Goal: Information Seeking & Learning: Learn about a topic

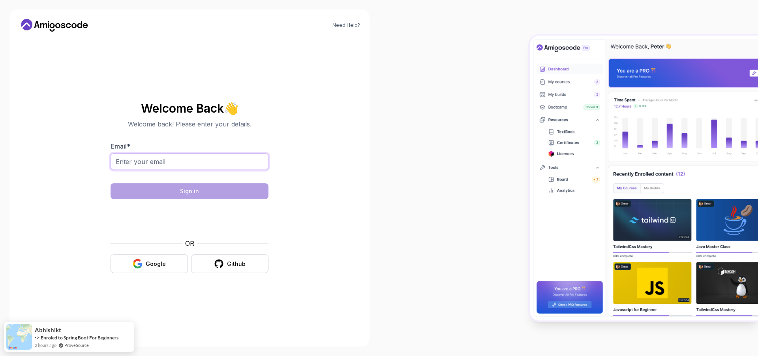
drag, startPoint x: 0, startPoint y: 0, endPoint x: 203, endPoint y: 165, distance: 261.2
click at [203, 165] on input "Email *" at bounding box center [190, 161] width 158 height 17
type input "sanduguzun762@gmail.com"
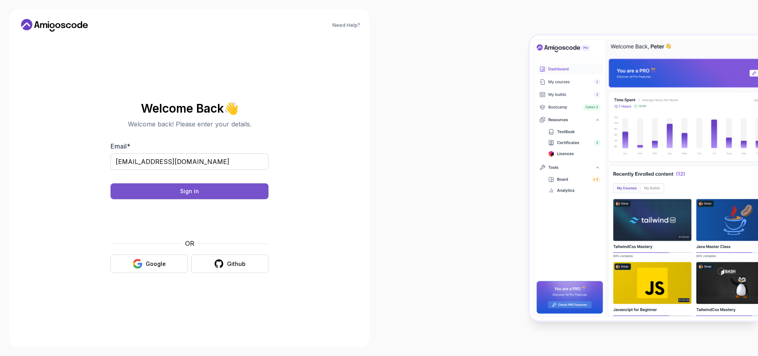
click at [182, 188] on div "Sign in" at bounding box center [189, 191] width 19 height 8
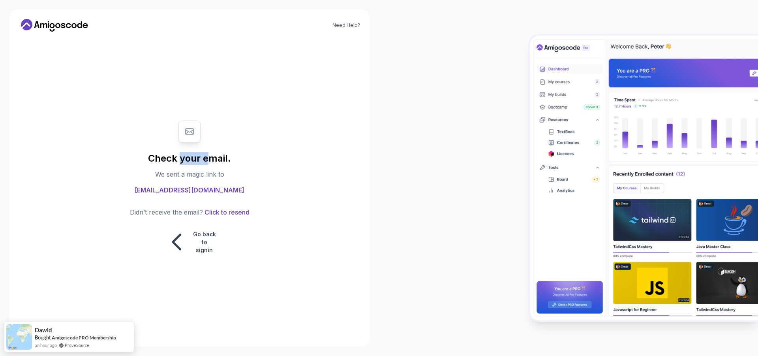
drag, startPoint x: 182, startPoint y: 159, endPoint x: 212, endPoint y: 159, distance: 29.6
click at [212, 159] on h1 "Check your email." at bounding box center [189, 158] width 83 height 13
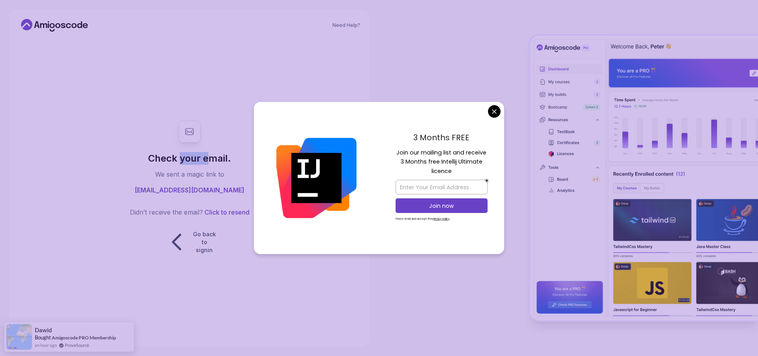
click at [493, 113] on body "Need Help? Check your email. We sent a magic link to sanduguzun762@gmail.com Di…" at bounding box center [379, 178] width 758 height 356
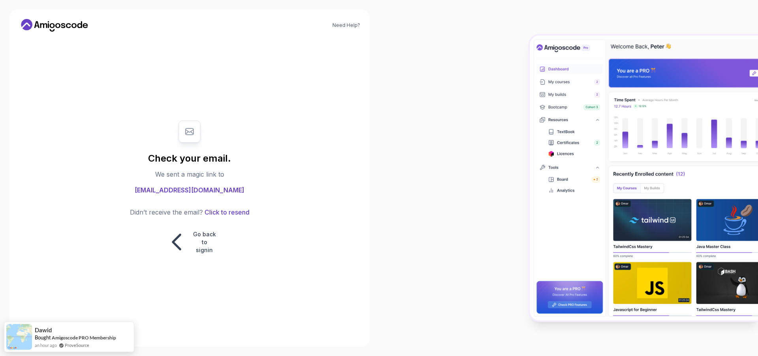
click at [204, 178] on p "We sent a magic link to" at bounding box center [189, 173] width 69 height 9
click at [190, 163] on h1 "Check your email." at bounding box center [189, 158] width 83 height 13
click at [202, 159] on h1 "Check your email." at bounding box center [189, 158] width 83 height 13
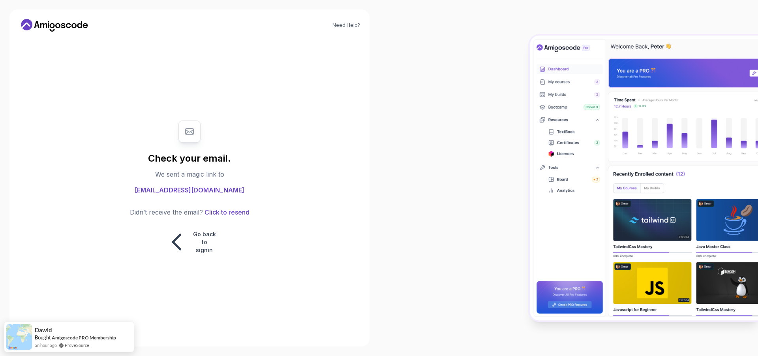
click at [202, 177] on p "We sent a magic link to" at bounding box center [189, 173] width 69 height 9
click at [206, 176] on p "We sent a magic link to" at bounding box center [189, 173] width 69 height 9
click at [176, 243] on icon at bounding box center [176, 241] width 7 height 15
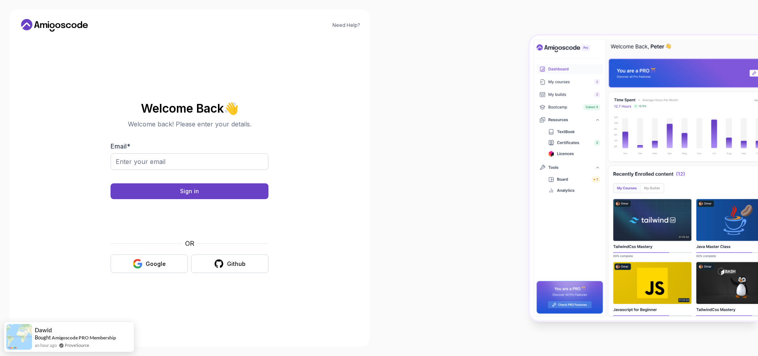
click at [170, 101] on div "Welcome Back 👋 Welcome back! Please enter your details. Email * Sign in OR Goog…" at bounding box center [190, 187] width 158 height 187
click at [170, 107] on h2 "Welcome Back 👋" at bounding box center [190, 108] width 158 height 13
click at [186, 107] on h2 "Welcome Back 👋" at bounding box center [190, 108] width 158 height 13
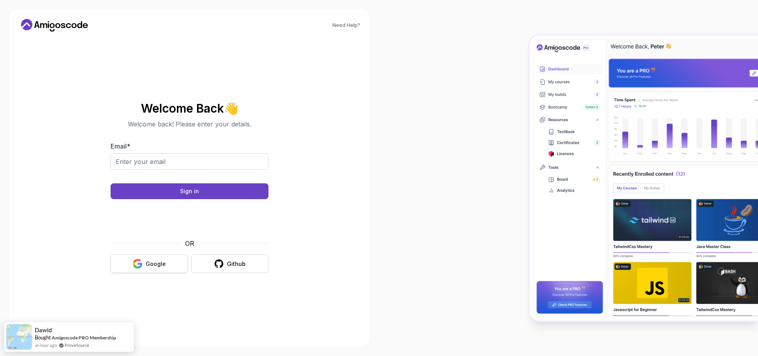
click at [144, 258] on button "Google" at bounding box center [149, 263] width 77 height 19
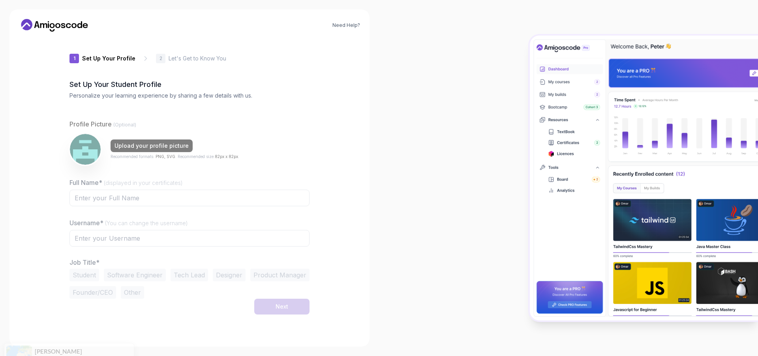
type input "sturdyowl123e8"
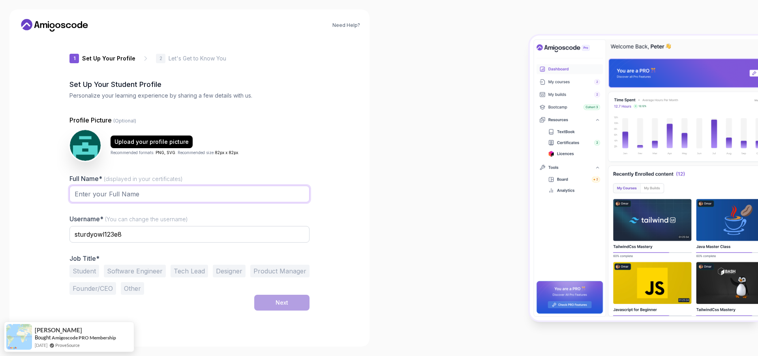
click at [143, 192] on input "Full Name* (displayed in your certificates)" at bounding box center [189, 193] width 240 height 17
type input "dadu"
click at [135, 232] on input "sturdyowl123e8" at bounding box center [189, 234] width 240 height 17
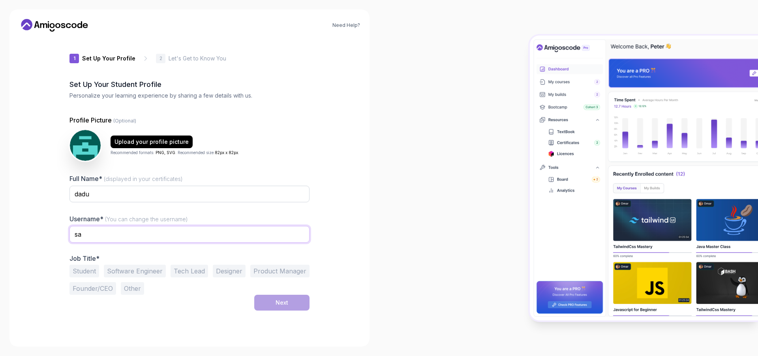
type input "s"
type input "Sandu_9"
click at [132, 290] on button "Other" at bounding box center [132, 288] width 23 height 13
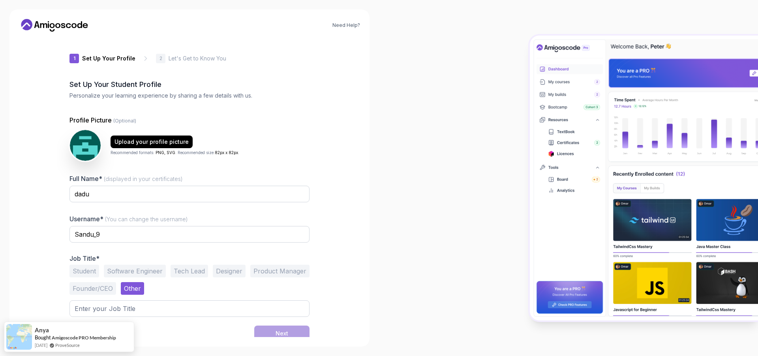
scroll to position [4, 0]
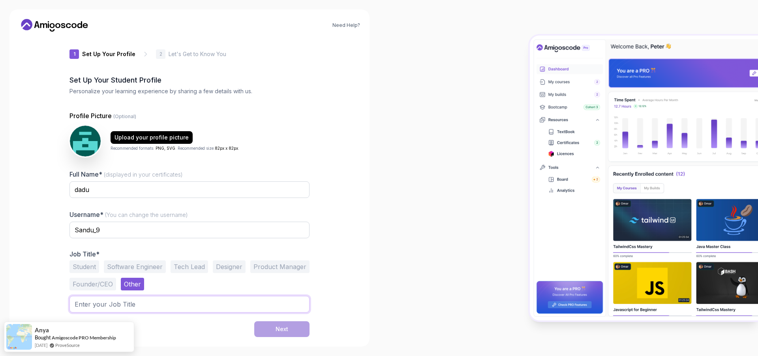
click at [137, 304] on input "text" at bounding box center [189, 304] width 240 height 17
click at [155, 305] on input "text" at bounding box center [189, 304] width 240 height 17
click at [229, 308] on input "text" at bounding box center [189, 304] width 240 height 17
type input "J"
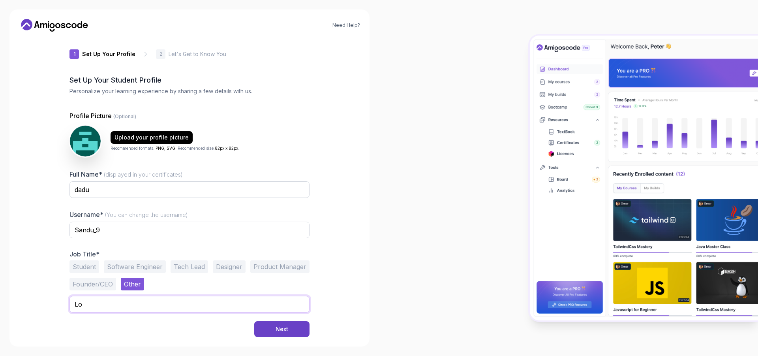
type input "L"
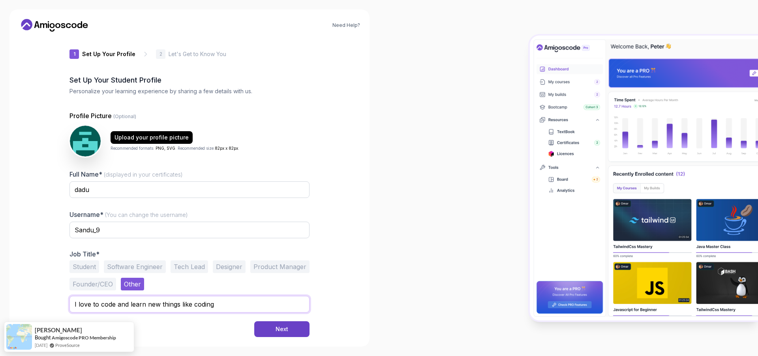
click at [229, 308] on input "I love to code and learn new things like coding" at bounding box center [189, 304] width 240 height 17
click at [225, 305] on input "I love to code and learn new things like coding" at bounding box center [189, 304] width 240 height 17
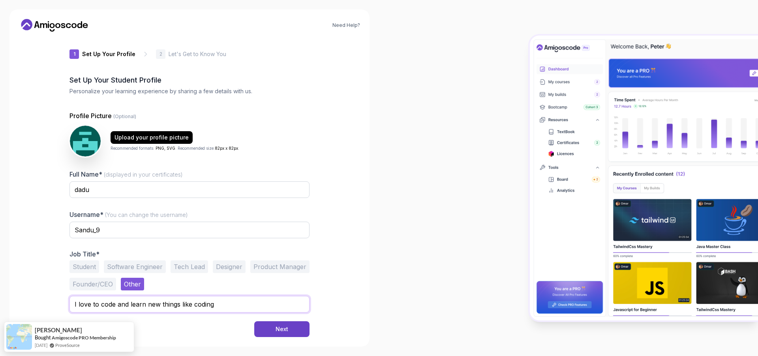
click at [230, 303] on input "I love to code and learn new things like coding" at bounding box center [189, 304] width 240 height 17
type input "I love to code and learn new things about Java"
click at [299, 338] on div "Need Help? 1 Set Up Your Profile 1 Set Up Your Profile 2 Let's Get to Know You …" at bounding box center [189, 177] width 360 height 337
click at [300, 337] on div "Need Help? 1 Set Up Your Profile 1 Set Up Your Profile 2 Let's Get to Know You …" at bounding box center [189, 177] width 360 height 337
click at [300, 336] on button "Next" at bounding box center [281, 329] width 55 height 16
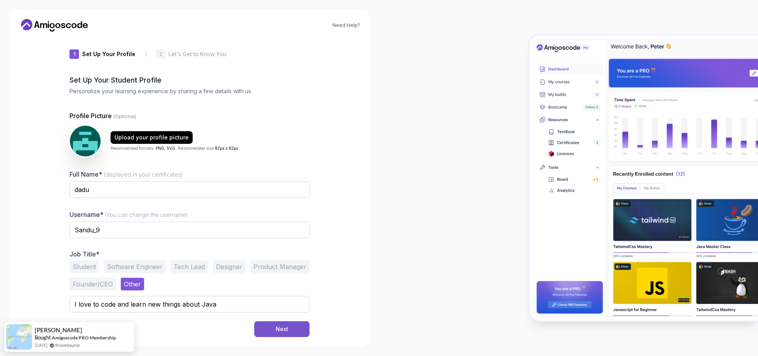
scroll to position [0, 0]
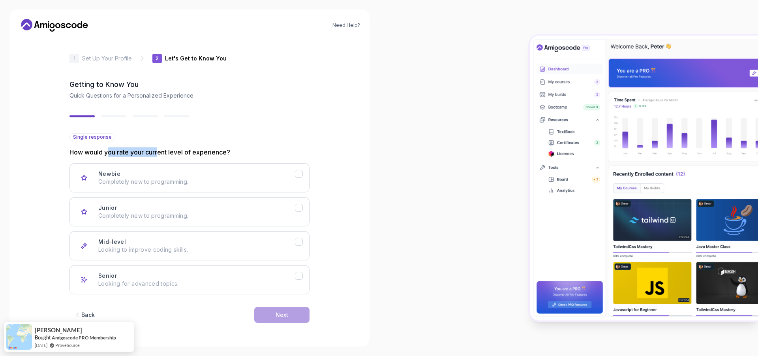
drag, startPoint x: 110, startPoint y: 152, endPoint x: 160, endPoint y: 153, distance: 50.1
click at [160, 153] on p "How would you rate your current level of experience?" at bounding box center [189, 151] width 240 height 9
click at [150, 214] on p "Completely new to programming." at bounding box center [196, 216] width 197 height 8
click at [263, 316] on button "Next" at bounding box center [281, 315] width 55 height 16
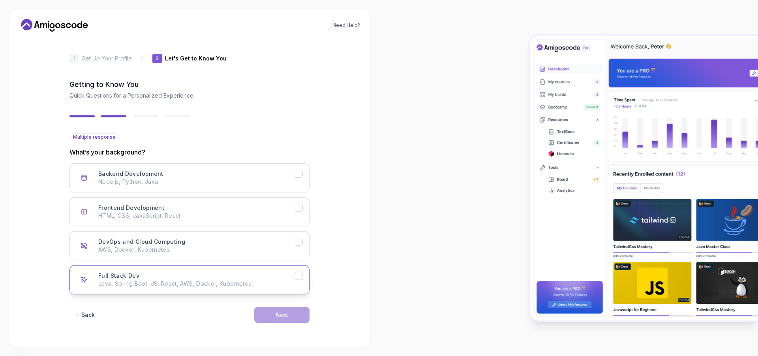
click at [144, 285] on p "Java, Spring Boot, JS, React, AWS, Docker, Kubernetes" at bounding box center [196, 283] width 197 height 8
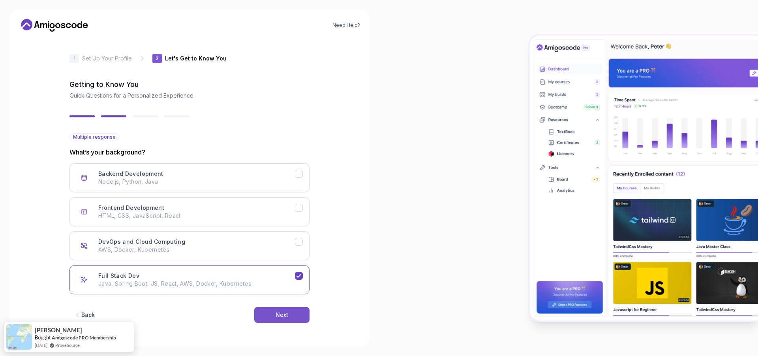
click at [268, 318] on button "Next" at bounding box center [281, 315] width 55 height 16
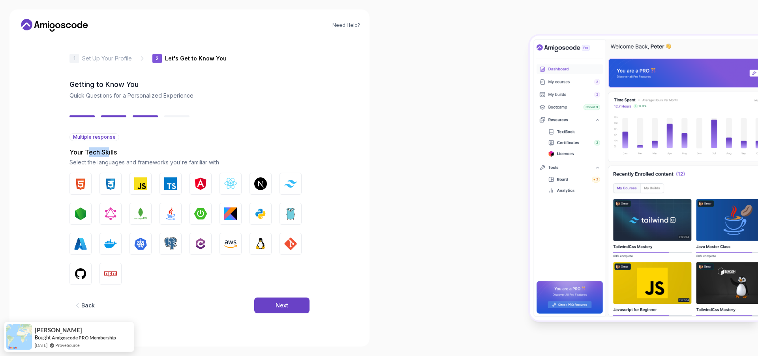
drag, startPoint x: 90, startPoint y: 152, endPoint x: 109, endPoint y: 151, distance: 19.0
click at [109, 151] on p "Your Tech Skills" at bounding box center [189, 151] width 240 height 9
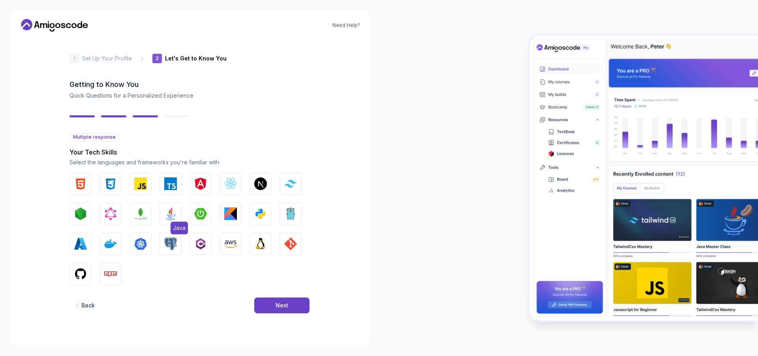
click at [173, 213] on img "button" at bounding box center [170, 213] width 13 height 13
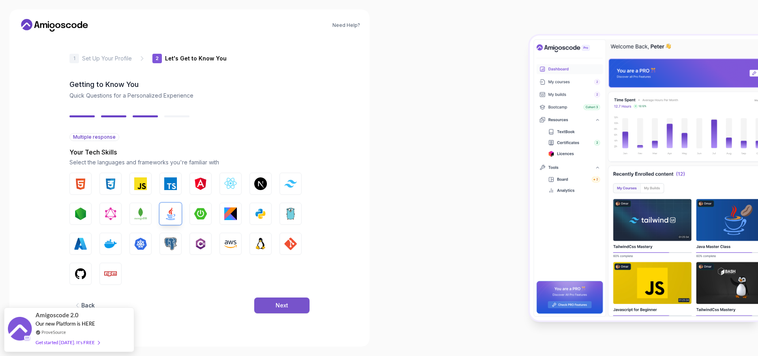
click at [273, 305] on button "Next" at bounding box center [281, 305] width 55 height 16
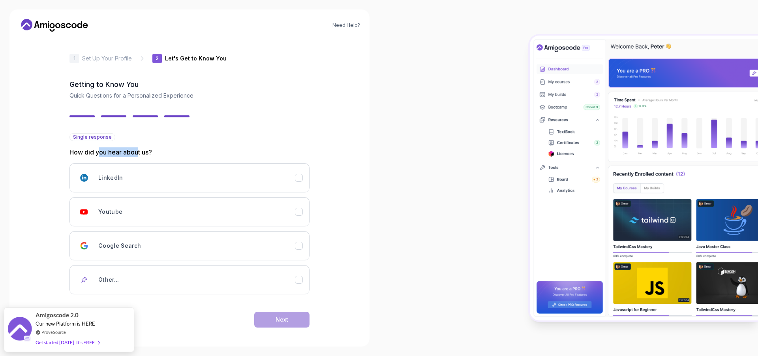
drag, startPoint x: 135, startPoint y: 150, endPoint x: 98, endPoint y: 151, distance: 36.3
click at [98, 151] on p "How did you hear about us?" at bounding box center [189, 151] width 240 height 9
click at [139, 217] on div "Youtube" at bounding box center [196, 212] width 197 height 16
click at [290, 319] on button "Next" at bounding box center [281, 319] width 55 height 16
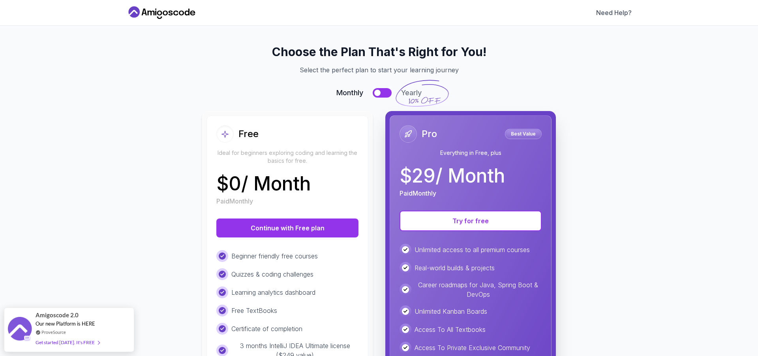
click at [286, 185] on p "$ 0 / Month" at bounding box center [263, 183] width 94 height 19
click at [288, 184] on p "$ 0 / Month" at bounding box center [263, 183] width 94 height 19
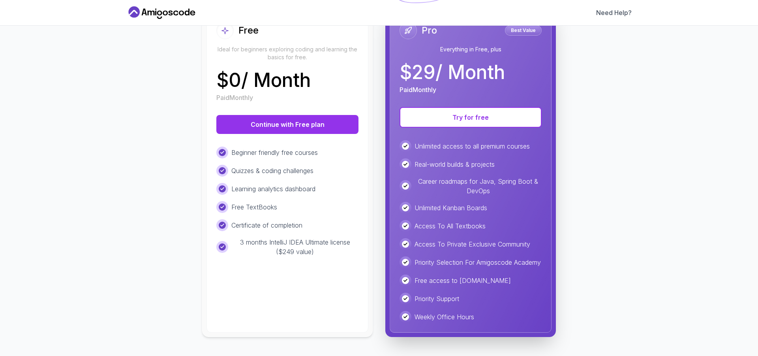
scroll to position [111, 0]
drag, startPoint x: 292, startPoint y: 186, endPoint x: 270, endPoint y: 183, distance: 23.1
click at [270, 184] on p "Learning analytics dashboard" at bounding box center [273, 188] width 84 height 9
click at [279, 237] on p "3 months IntelliJ IDEA Ultimate license ($249 value)" at bounding box center [294, 246] width 127 height 19
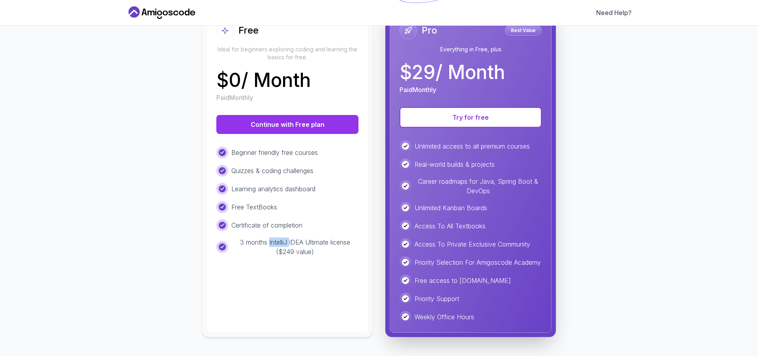
click at [279, 237] on p "3 months IntelliJ IDEA Ultimate license ($249 value)" at bounding box center [294, 246] width 127 height 19
click at [287, 237] on p "3 months IntelliJ IDEA Ultimate license ($249 value)" at bounding box center [294, 246] width 127 height 19
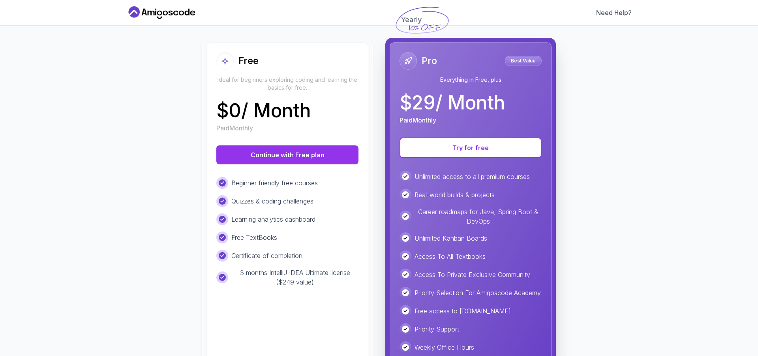
scroll to position [71, 0]
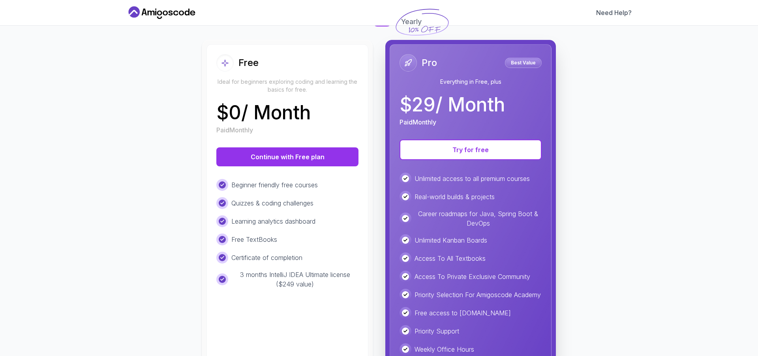
click at [412, 103] on p "$ 29 / Month" at bounding box center [451, 104] width 105 height 19
click at [416, 103] on p "$ 29 / Month" at bounding box center [451, 104] width 105 height 19
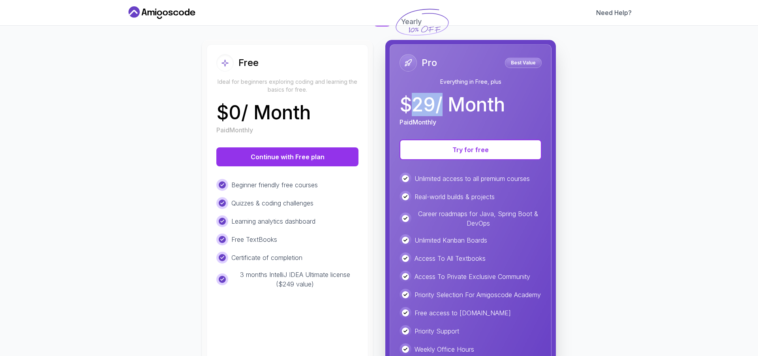
click at [416, 103] on p "$ 29 / Month" at bounding box center [451, 104] width 105 height 19
click at [418, 103] on p "$ 29 / Month" at bounding box center [451, 104] width 105 height 19
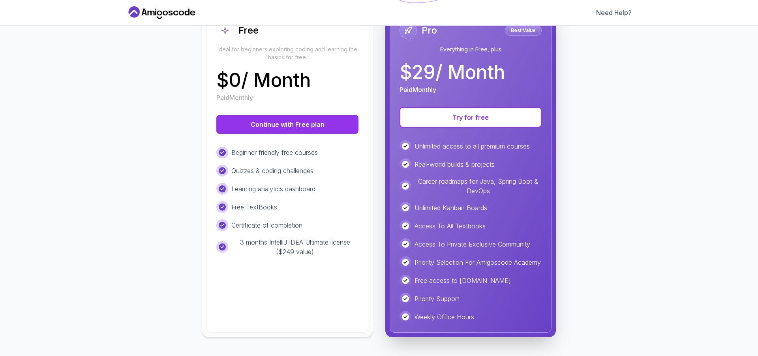
scroll to position [111, 0]
click at [313, 116] on button "Continue with Free plan" at bounding box center [287, 124] width 142 height 19
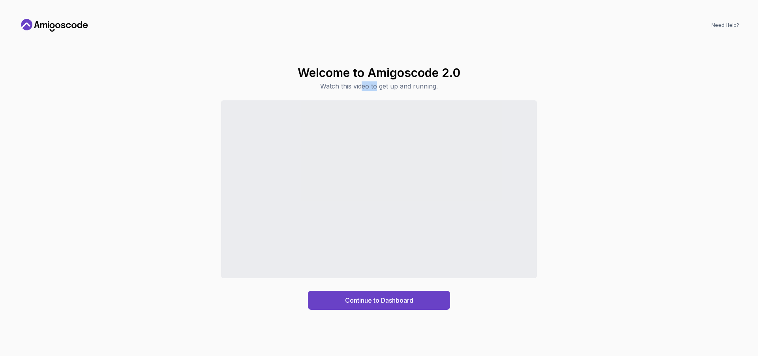
drag, startPoint x: 368, startPoint y: 80, endPoint x: 377, endPoint y: 80, distance: 9.5
click at [377, 80] on div "Welcome to Amigoscode 2.0 Watch this video to get up and running." at bounding box center [379, 78] width 163 height 25
click at [363, 86] on p "Watch this video to get up and running." at bounding box center [379, 85] width 163 height 9
click at [359, 87] on p "Watch this video to get up and running." at bounding box center [379, 85] width 163 height 9
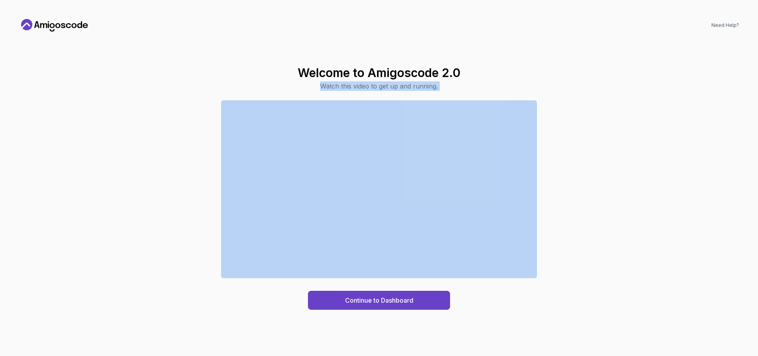
click at [359, 87] on p "Watch this video to get up and running." at bounding box center [379, 85] width 163 height 9
click at [373, 87] on p "Watch this video to get up and running." at bounding box center [379, 85] width 163 height 9
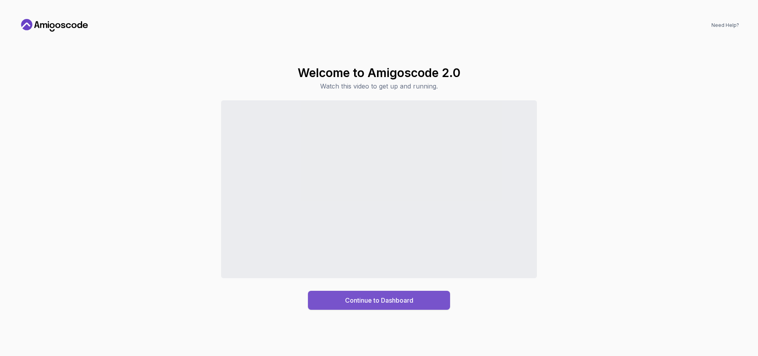
click at [384, 300] on div "Continue to Dashboard" at bounding box center [379, 299] width 68 height 9
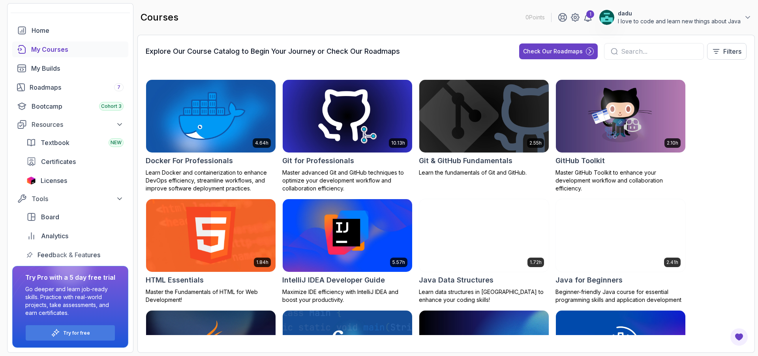
scroll to position [276, 0]
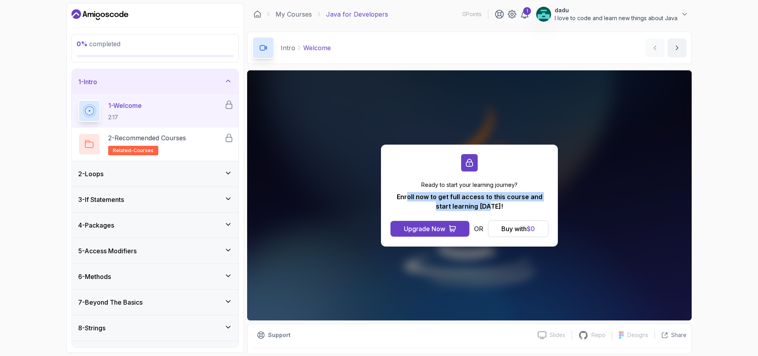
drag, startPoint x: 400, startPoint y: 197, endPoint x: 482, endPoint y: 203, distance: 82.3
click at [482, 203] on p "Enroll now to get full access to this course and start learning today!" at bounding box center [469, 201] width 158 height 19
click at [458, 200] on p "Enroll now to get full access to this course and start learning today!" at bounding box center [469, 201] width 158 height 19
click at [508, 231] on div "Buy with $ 0" at bounding box center [518, 228] width 34 height 9
click at [166, 169] on div "2 - Loops" at bounding box center [155, 173] width 154 height 9
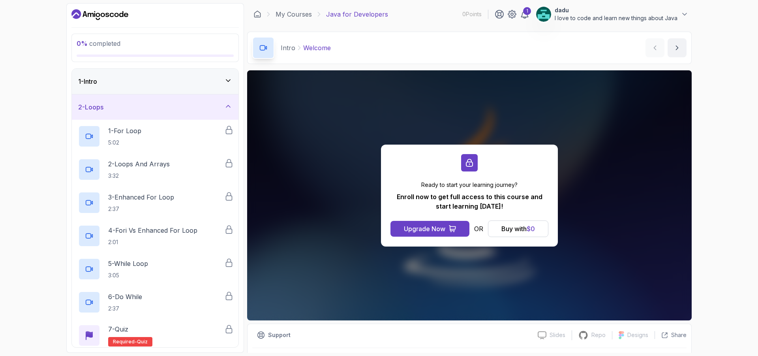
click at [185, 110] on div "2 - Loops" at bounding box center [155, 106] width 154 height 9
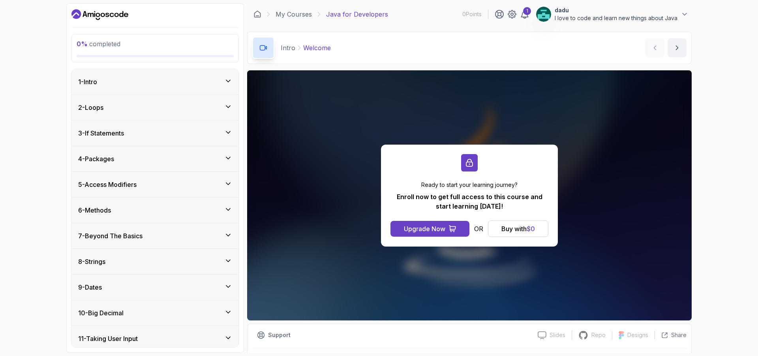
click at [202, 87] on div "1 - Intro" at bounding box center [155, 81] width 167 height 25
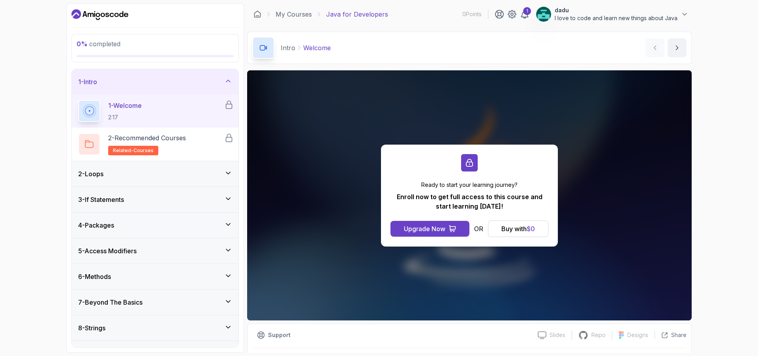
click at [204, 84] on div "1 - Intro" at bounding box center [155, 81] width 154 height 9
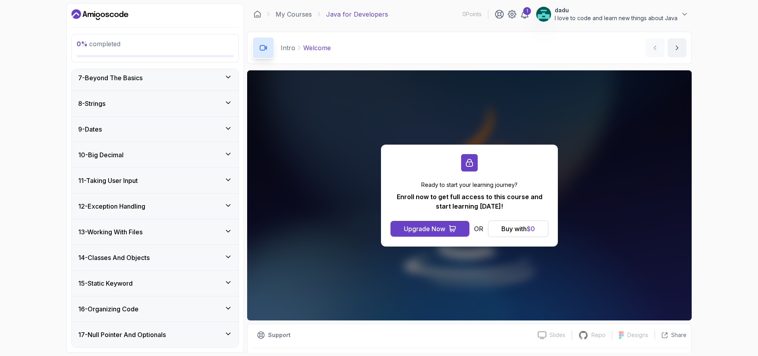
scroll to position [197, 0]
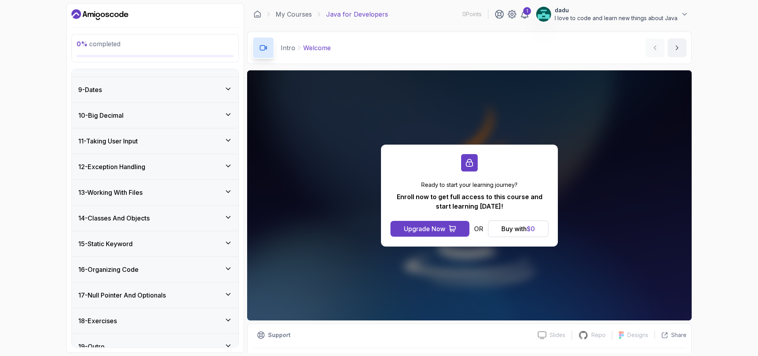
click at [182, 168] on div "12 - Exception Handling" at bounding box center [155, 166] width 154 height 9
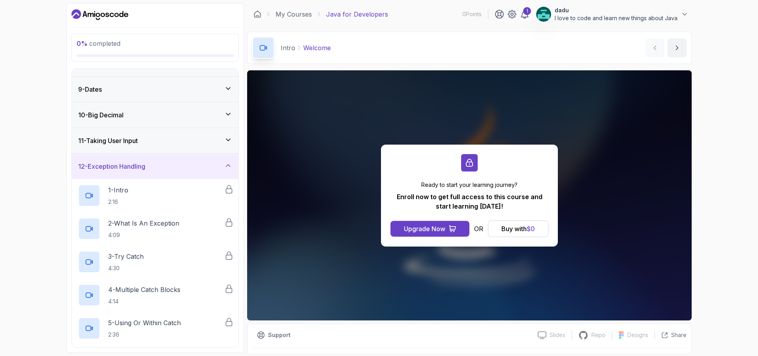
click at [182, 168] on div "12 - Exception Handling" at bounding box center [155, 165] width 154 height 9
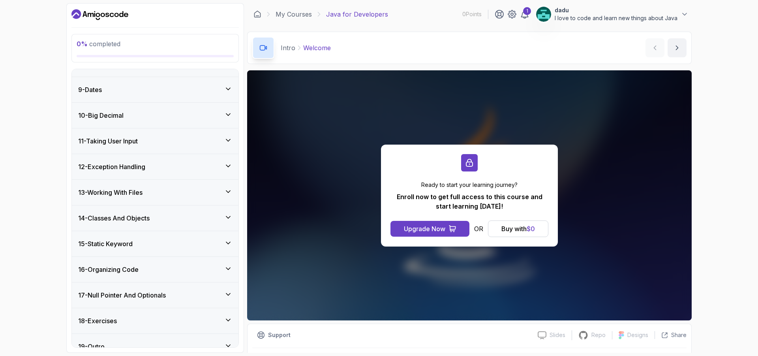
scroll to position [209, 0]
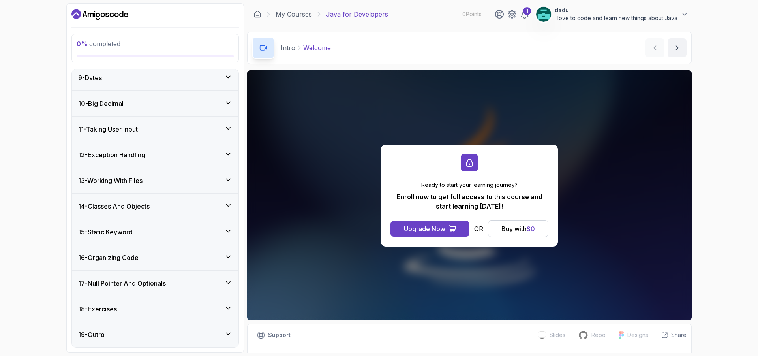
click at [170, 332] on div "19 - Outro" at bounding box center [155, 334] width 154 height 9
click at [170, 332] on div "19 - Outro" at bounding box center [155, 333] width 154 height 9
click at [170, 332] on div "19 - Outro" at bounding box center [155, 334] width 154 height 9
click at [170, 332] on div "19 - Outro" at bounding box center [155, 333] width 154 height 9
click at [174, 305] on div "18 - Exercises" at bounding box center [155, 308] width 154 height 9
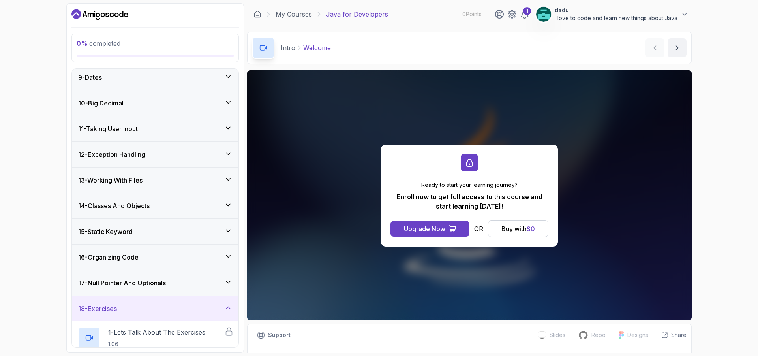
click at [174, 300] on div "18 - Exercises" at bounding box center [155, 308] width 167 height 25
click at [176, 282] on div "17 - Null Pointer And Optionals" at bounding box center [155, 282] width 154 height 9
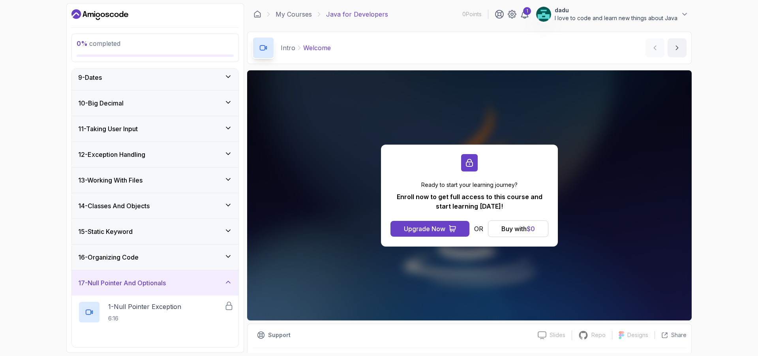
click at [176, 282] on div "17 - Null Pointer And Optionals" at bounding box center [155, 282] width 154 height 9
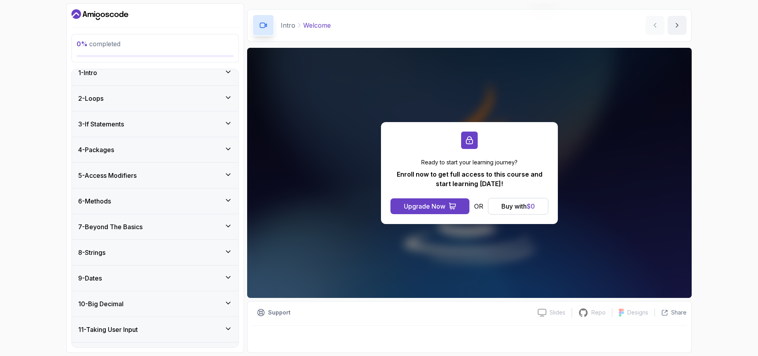
scroll to position [0, 0]
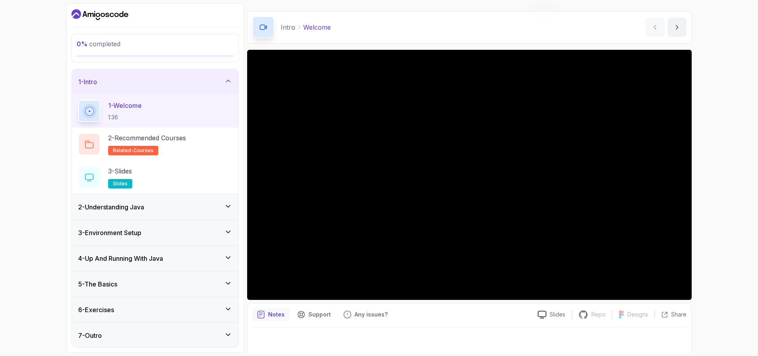
scroll to position [22, 0]
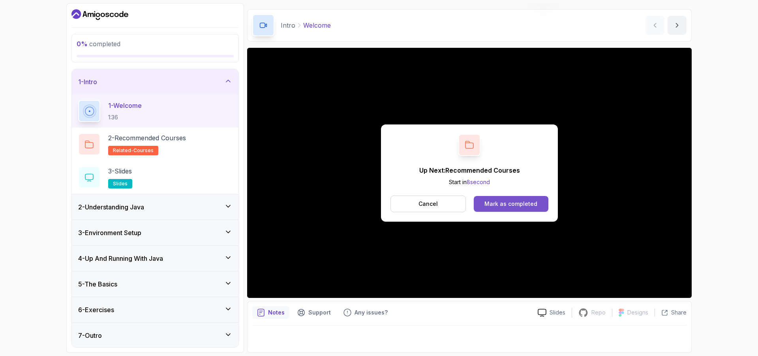
click at [490, 207] on div "Mark as completed" at bounding box center [510, 204] width 53 height 8
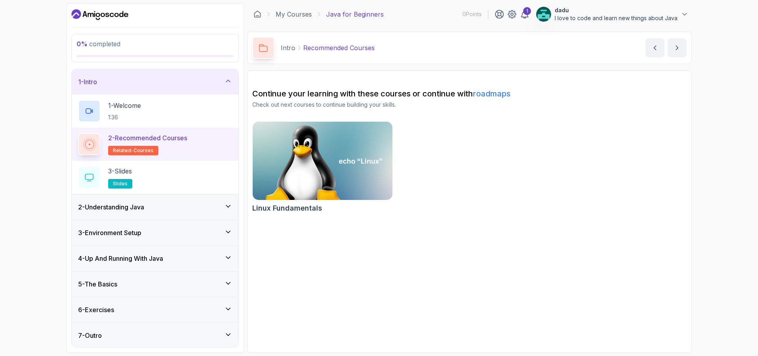
click at [219, 207] on div "2 - Understanding Java" at bounding box center [155, 206] width 154 height 9
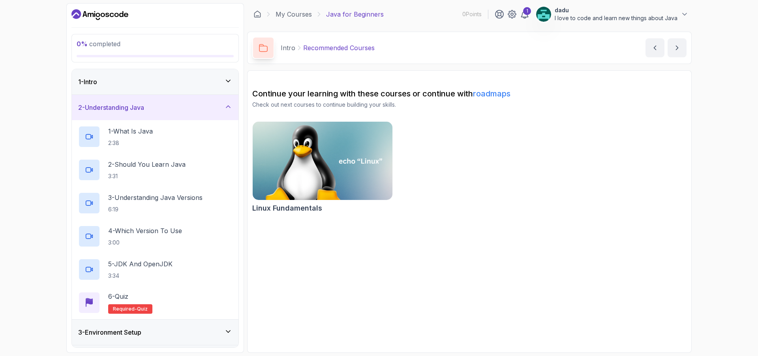
click at [178, 108] on div "2 - Understanding Java" at bounding box center [155, 107] width 154 height 9
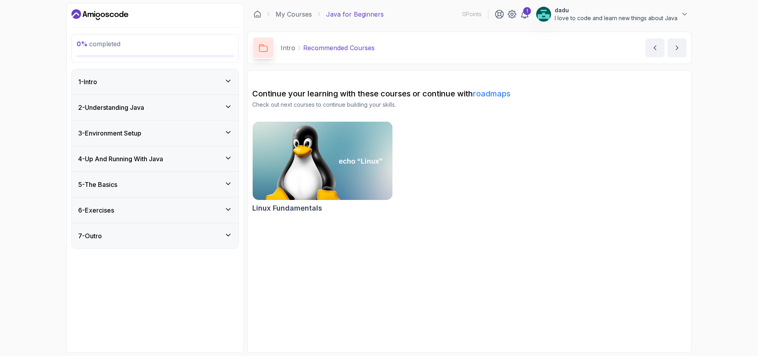
click at [167, 130] on div "3 - Environment Setup" at bounding box center [155, 132] width 154 height 9
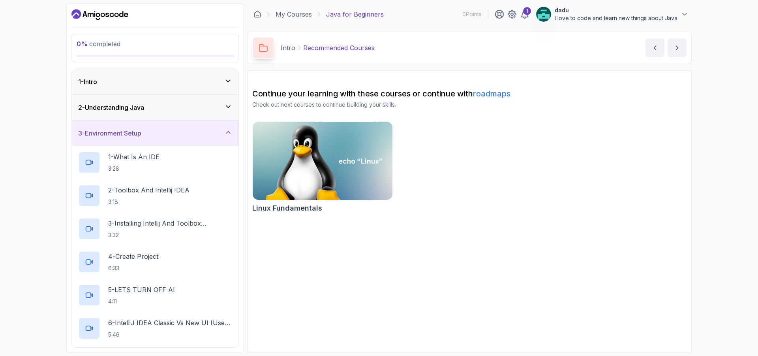
click at [167, 130] on div "3 - Environment Setup" at bounding box center [155, 132] width 154 height 9
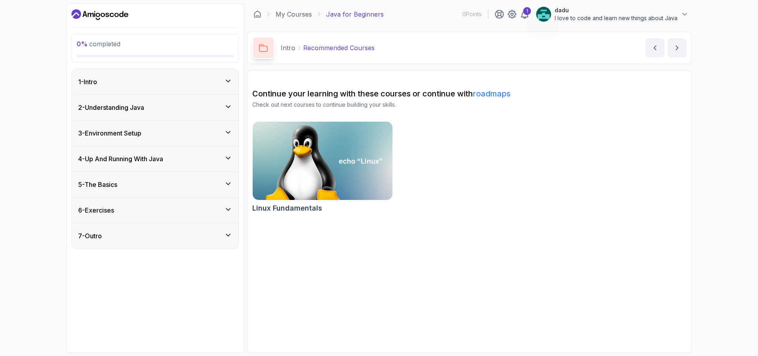
click at [179, 202] on div "6 - Exercises" at bounding box center [155, 209] width 167 height 25
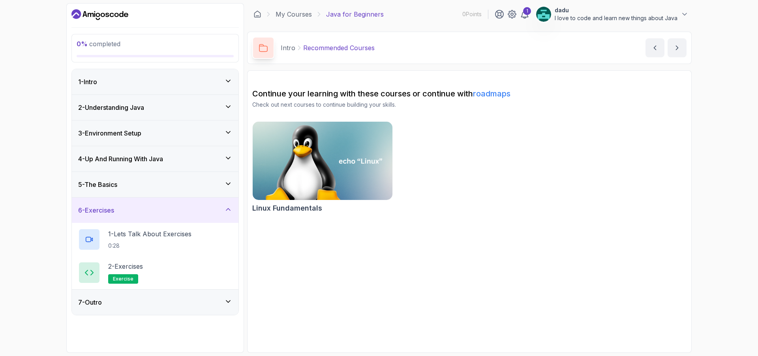
click at [179, 203] on div "6 - Exercises" at bounding box center [155, 209] width 167 height 25
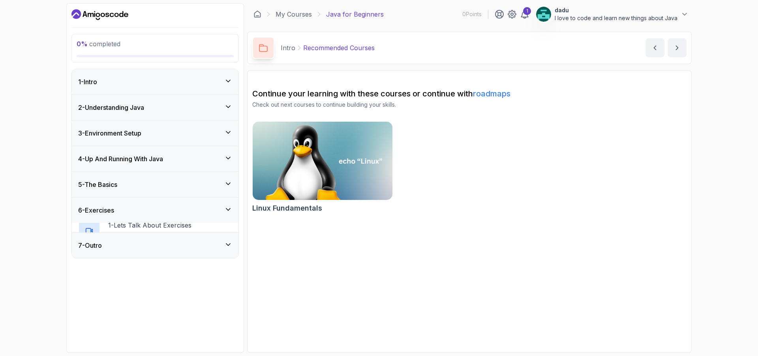
click at [173, 177] on div "5 - The Basics" at bounding box center [155, 184] width 167 height 25
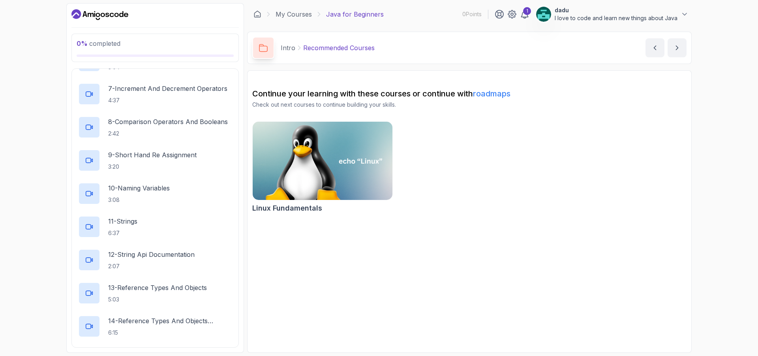
scroll to position [288, 0]
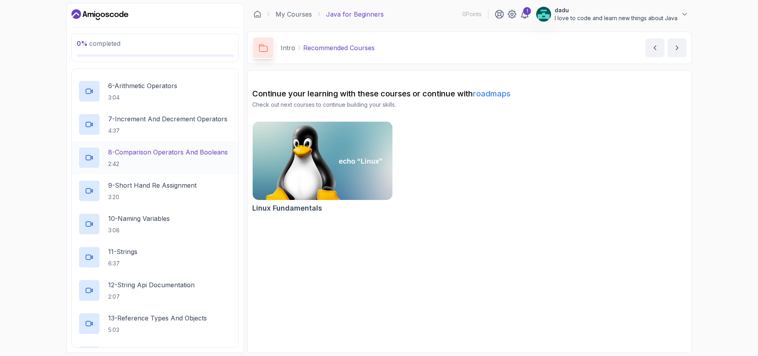
click at [187, 162] on p "2:42" at bounding box center [168, 164] width 120 height 8
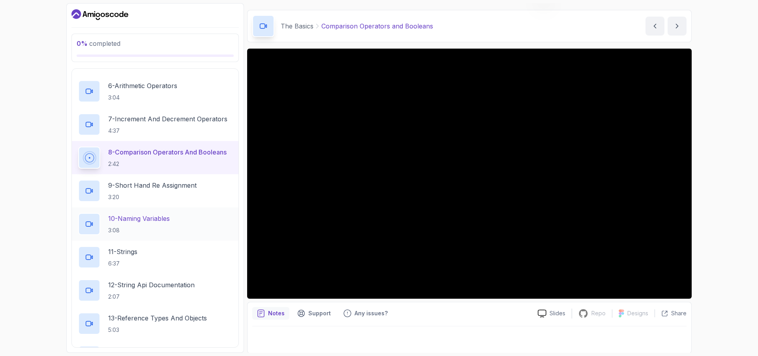
scroll to position [22, 0]
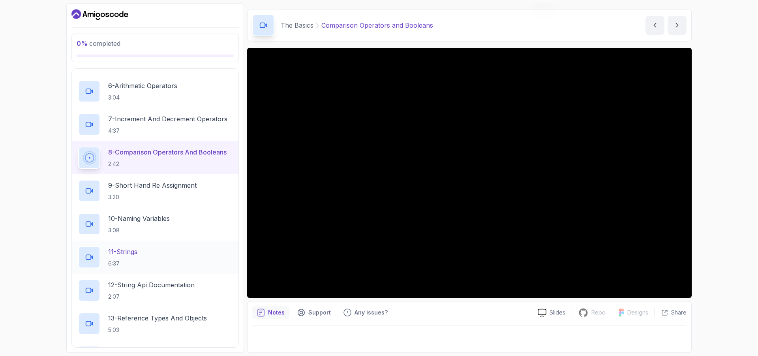
click at [137, 248] on p "11 - Strings" at bounding box center [122, 251] width 29 height 9
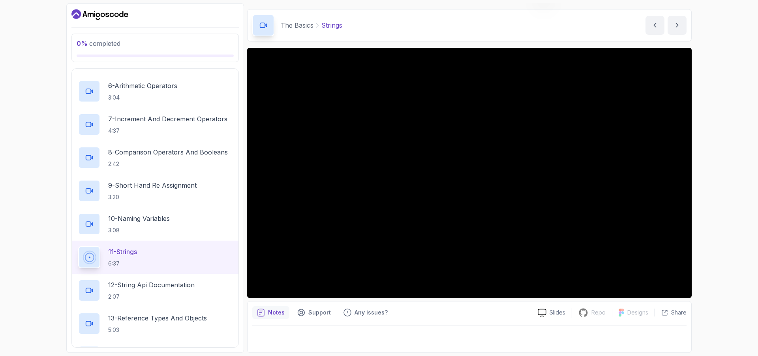
click at [101, 13] on icon "Dashboard" at bounding box center [99, 14] width 57 height 13
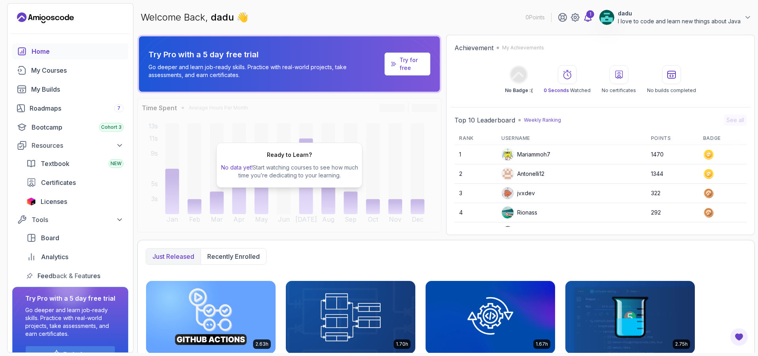
click at [584, 18] on icon at bounding box center [587, 17] width 9 height 9
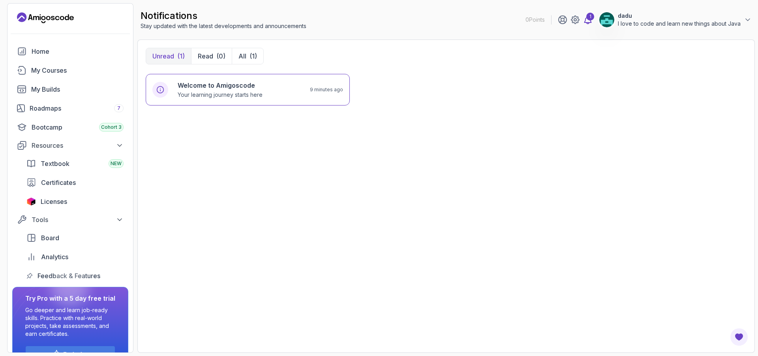
click at [590, 18] on div "1" at bounding box center [590, 17] width 8 height 8
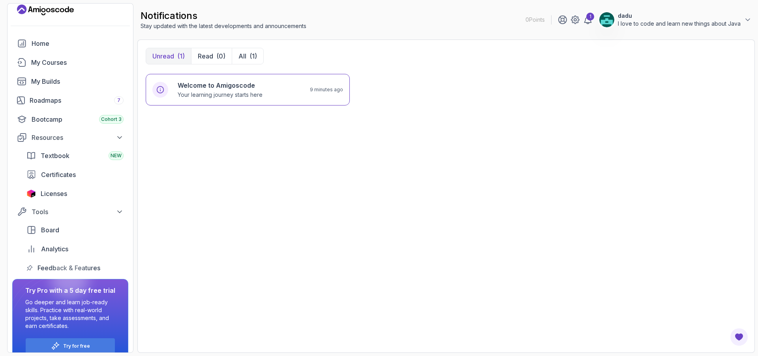
scroll to position [21, 0]
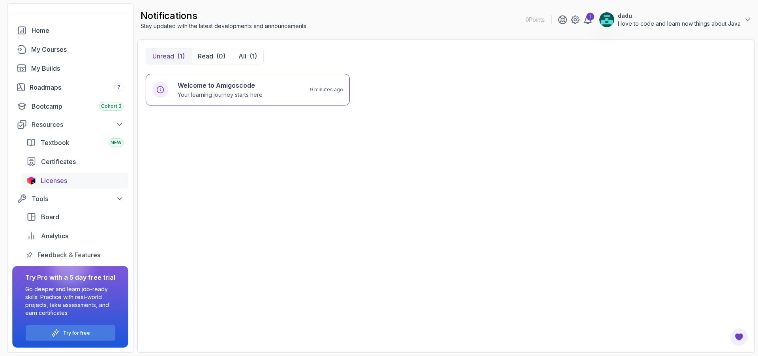
click at [57, 181] on span "Licenses" at bounding box center [54, 180] width 26 height 9
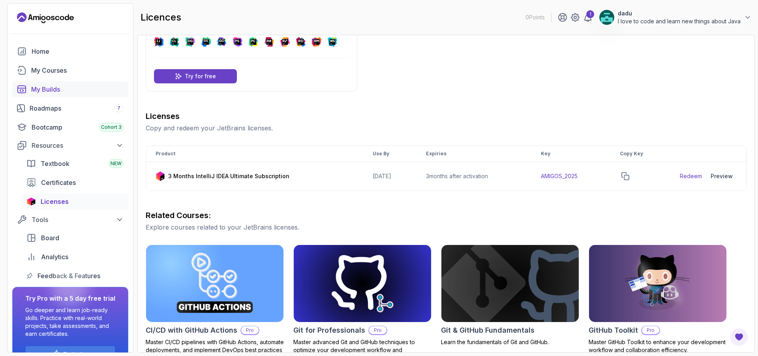
click at [47, 94] on link "My Builds" at bounding box center [70, 89] width 116 height 16
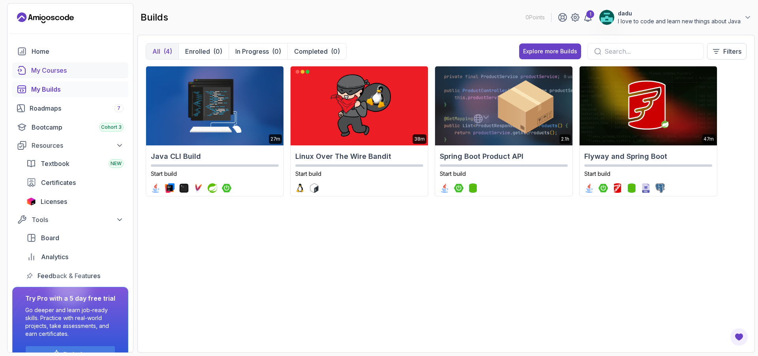
click at [60, 73] on div "My Courses" at bounding box center [77, 70] width 92 height 9
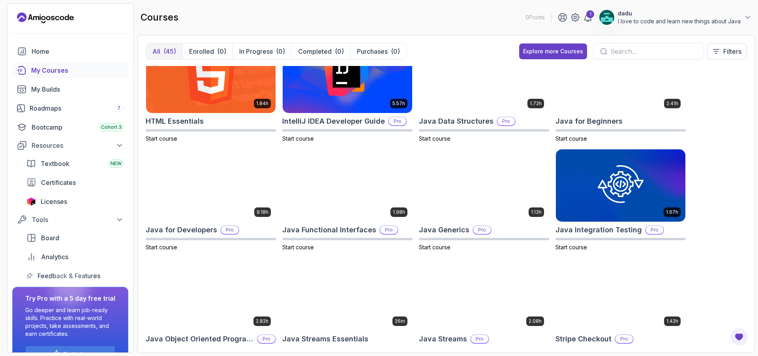
scroll to position [355, 0]
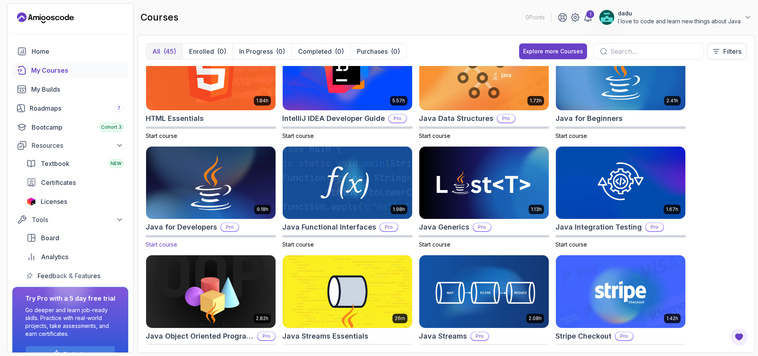
click at [227, 167] on img at bounding box center [211, 182] width 136 height 76
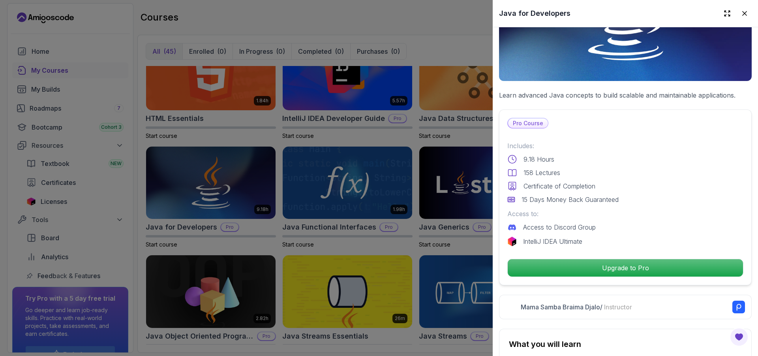
scroll to position [118, 0]
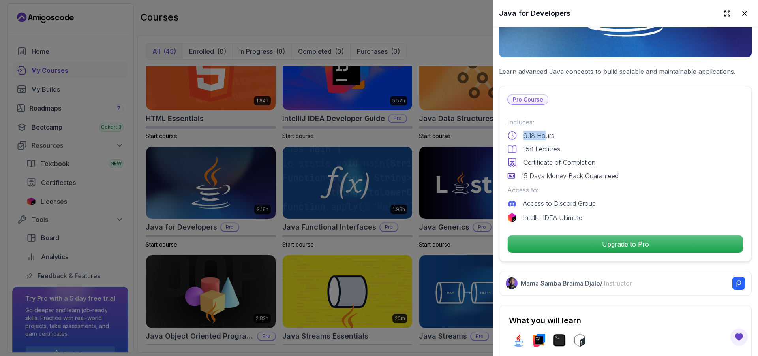
drag, startPoint x: 525, startPoint y: 133, endPoint x: 546, endPoint y: 134, distance: 20.9
click at [546, 134] on p "9.18 Hours" at bounding box center [538, 135] width 31 height 9
drag, startPoint x: 524, startPoint y: 144, endPoint x: 549, endPoint y: 145, distance: 25.3
click at [549, 145] on p "158 Lectures" at bounding box center [541, 148] width 37 height 9
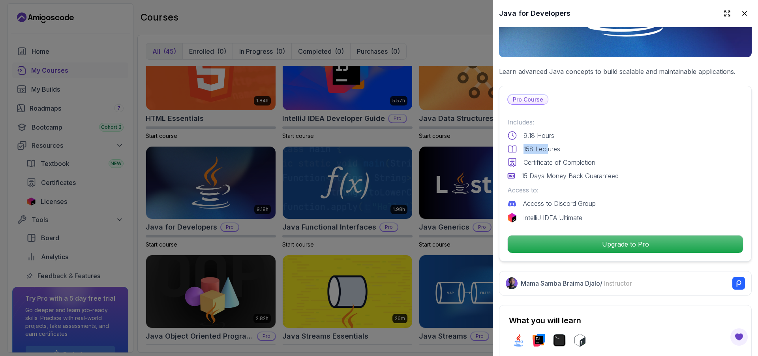
click at [549, 145] on p "158 Lectures" at bounding box center [541, 148] width 37 height 9
click at [538, 171] on p "15 Days Money Back Guaranteed" at bounding box center [569, 175] width 97 height 9
click at [542, 171] on p "15 Days Money Back Guaranteed" at bounding box center [569, 175] width 97 height 9
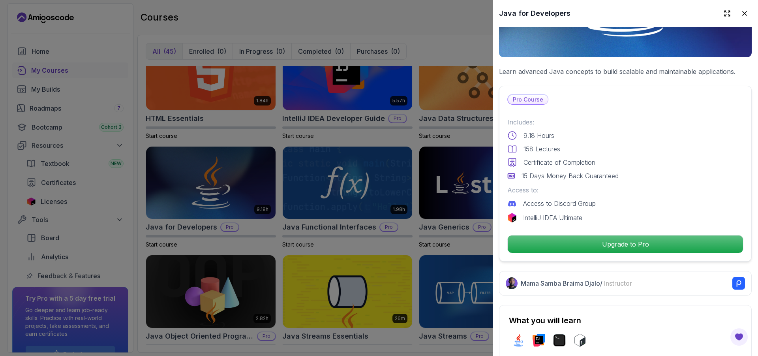
click at [543, 157] on p "Certificate of Completion" at bounding box center [559, 161] width 72 height 9
click at [551, 157] on p "Certificate of Completion" at bounding box center [559, 161] width 72 height 9
click at [559, 199] on p "Access to Discord Group" at bounding box center [559, 203] width 73 height 9
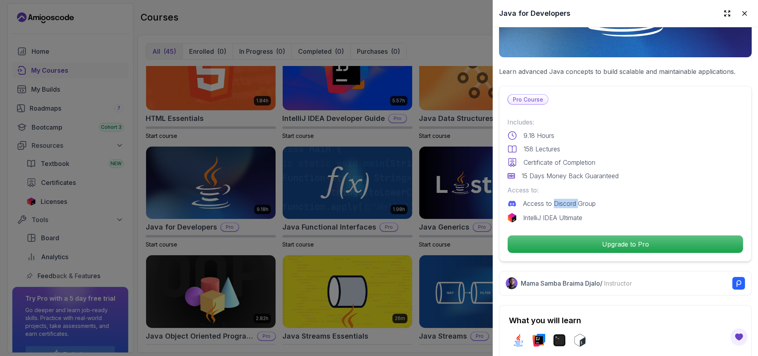
click at [559, 199] on p "Access to Discord Group" at bounding box center [559, 203] width 73 height 9
click at [567, 199] on p "Access to Discord Group" at bounding box center [559, 203] width 73 height 9
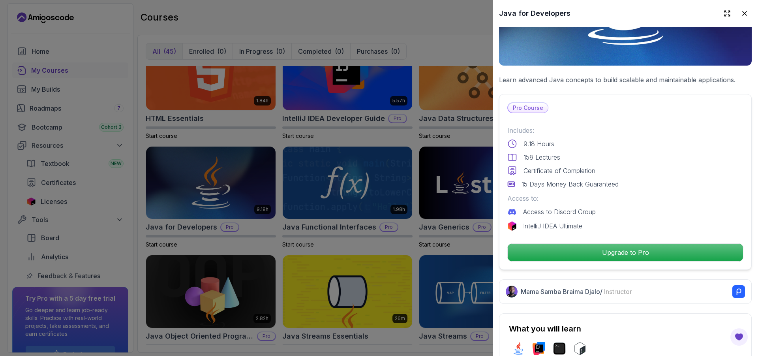
scroll to position [129, 0]
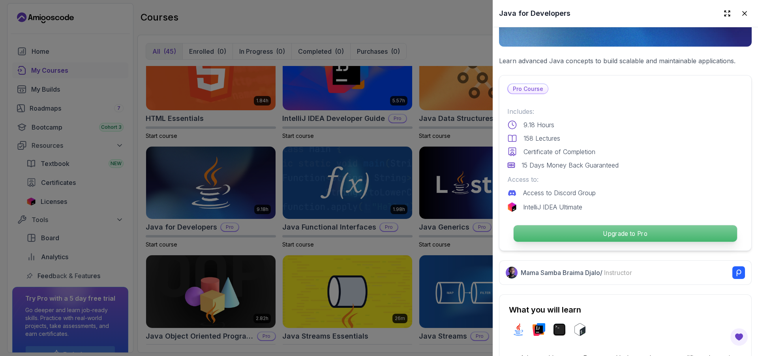
click at [618, 236] on p "Upgrade to Pro" at bounding box center [624, 233] width 223 height 17
